Goal: Information Seeking & Learning: Learn about a topic

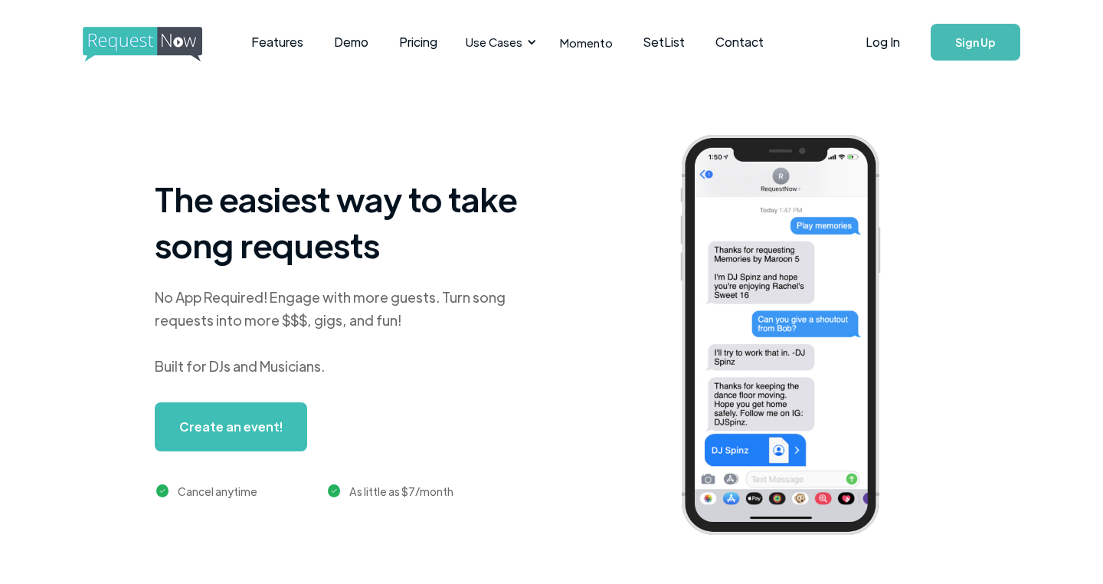
click at [472, 226] on div "The easiest way to take song requests No App Required! Engage with more guests.…" at bounding box center [346, 337] width 383 height 325
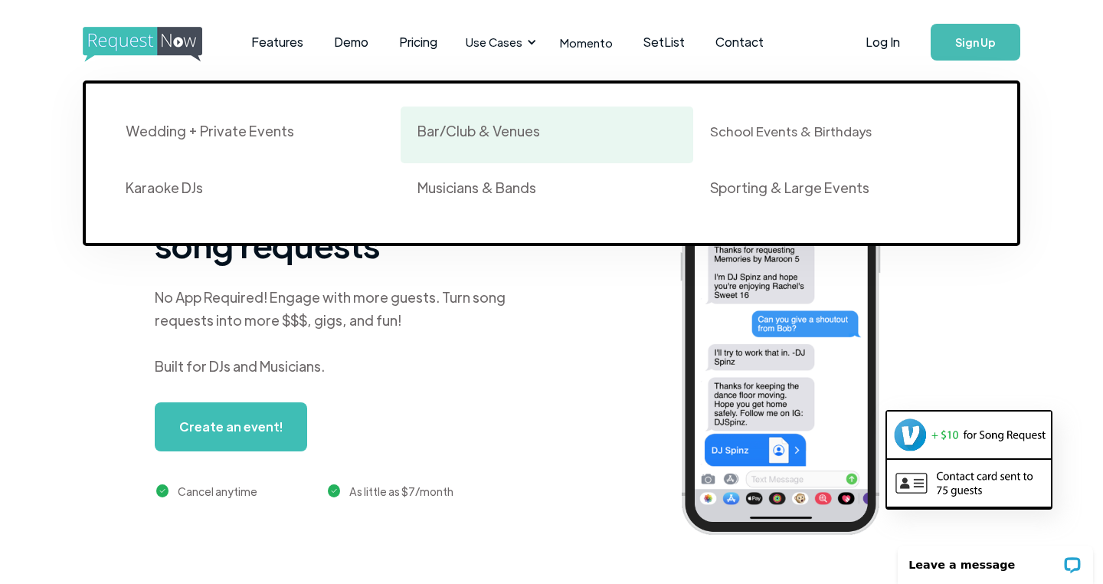
click at [451, 140] on div "Bar/Club & Venues" at bounding box center [546, 135] width 258 height 26
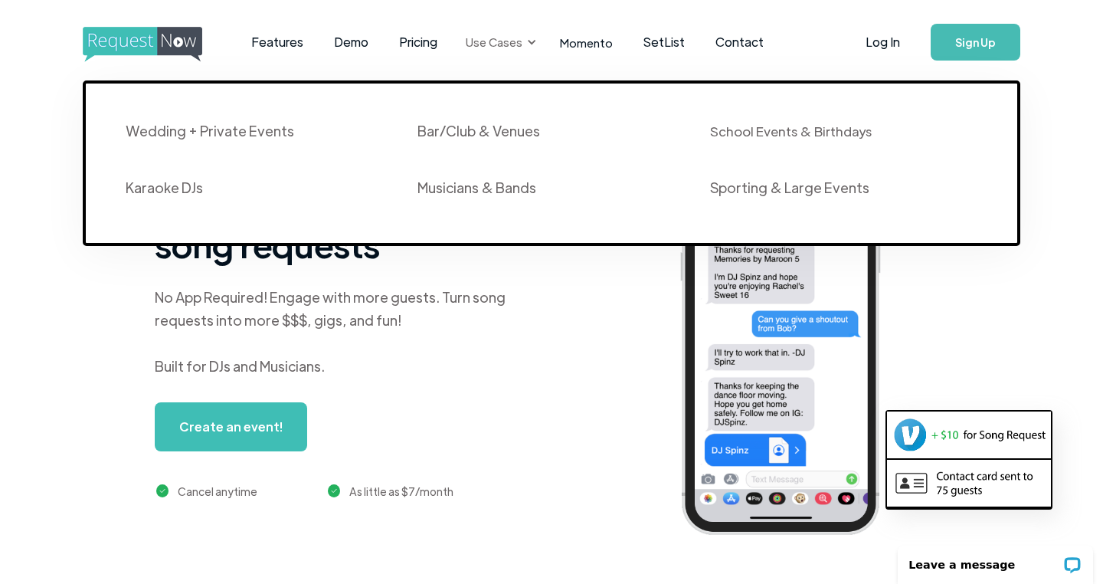
click at [519, 39] on div "Use Cases" at bounding box center [498, 41] width 84 height 47
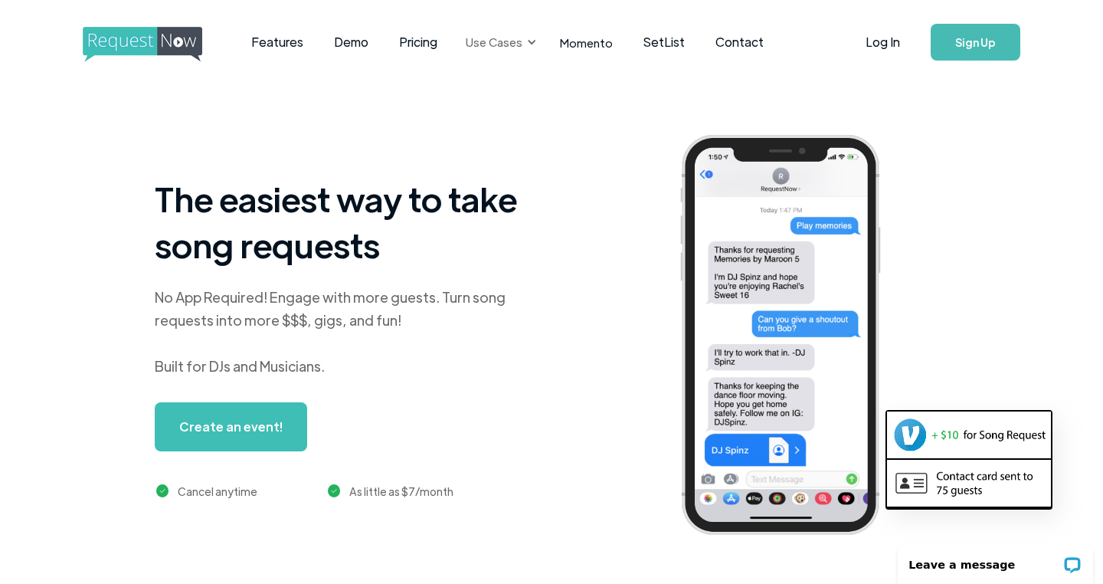
click at [519, 40] on div "Use Cases" at bounding box center [498, 41] width 84 height 47
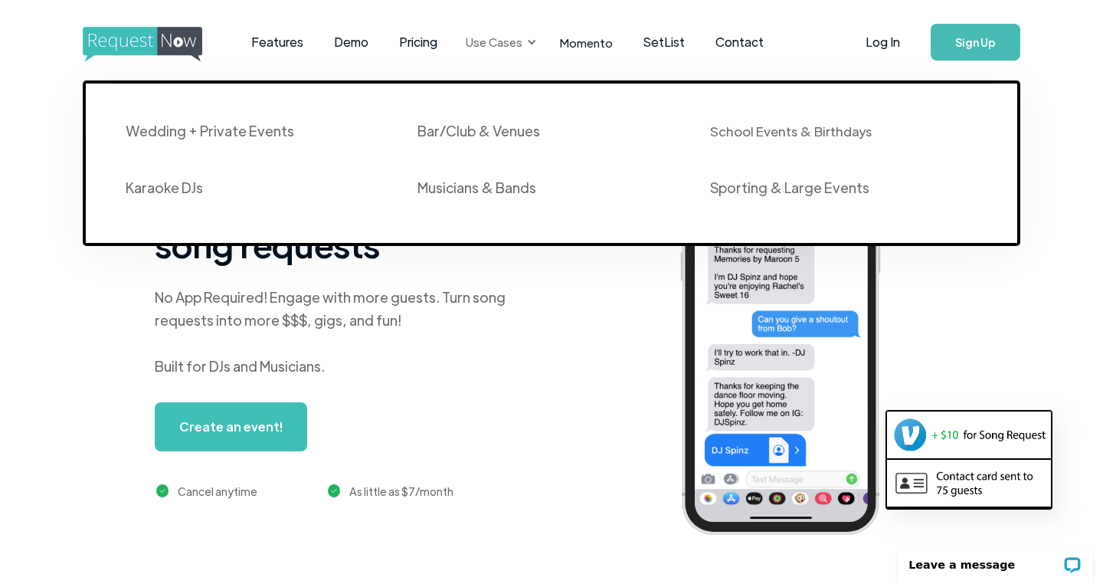
click at [519, 40] on div "Use Cases" at bounding box center [498, 41] width 84 height 47
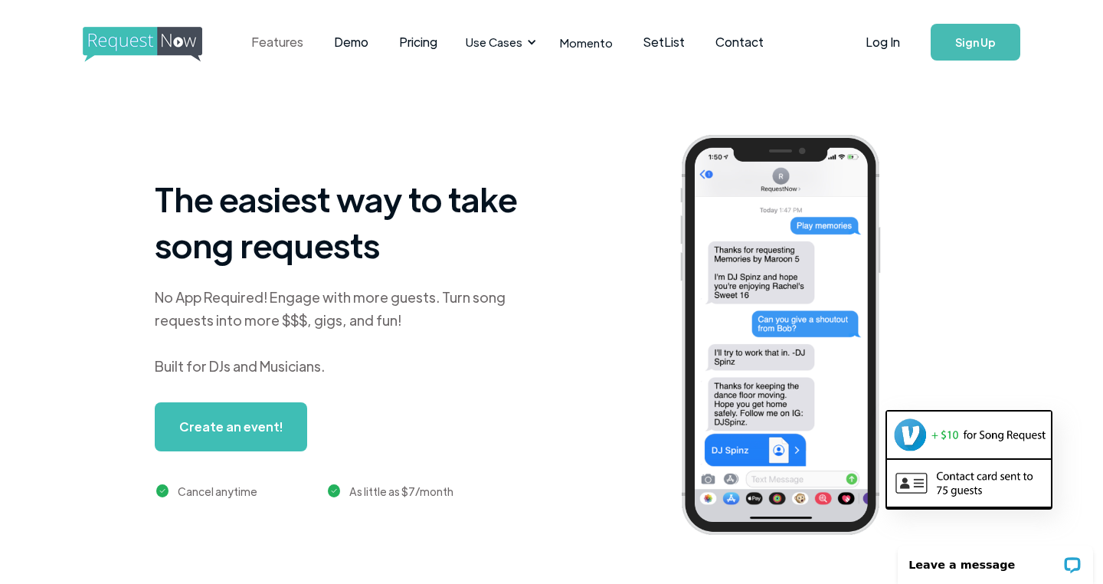
click at [296, 40] on link "Features" at bounding box center [277, 41] width 83 height 47
click at [424, 38] on link "Pricing" at bounding box center [418, 41] width 69 height 47
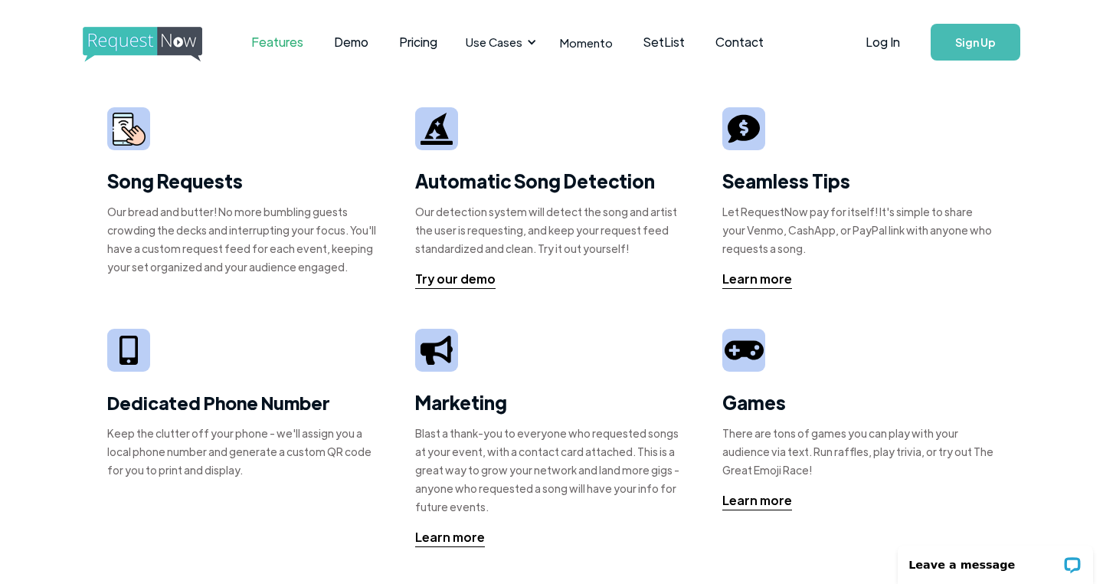
click at [269, 39] on link "Features" at bounding box center [277, 41] width 83 height 47
